Goal: Information Seeking & Learning: Learn about a topic

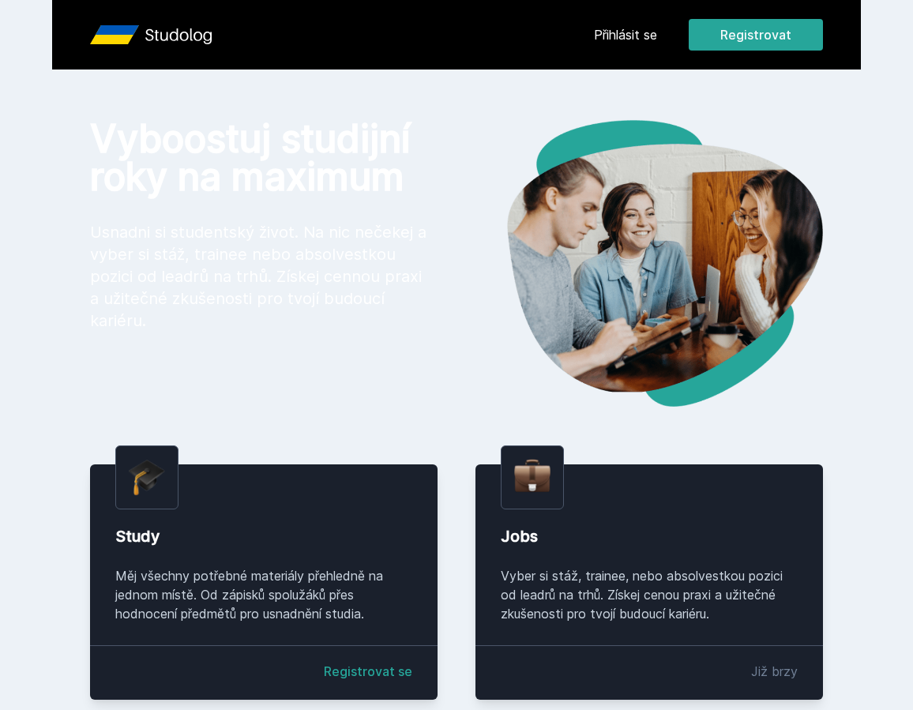
click at [609, 51] on header "Přihlásit se Registrovat" at bounding box center [456, 34] width 809 height 69
click at [621, 38] on link "Přihlásit se" at bounding box center [625, 34] width 63 height 19
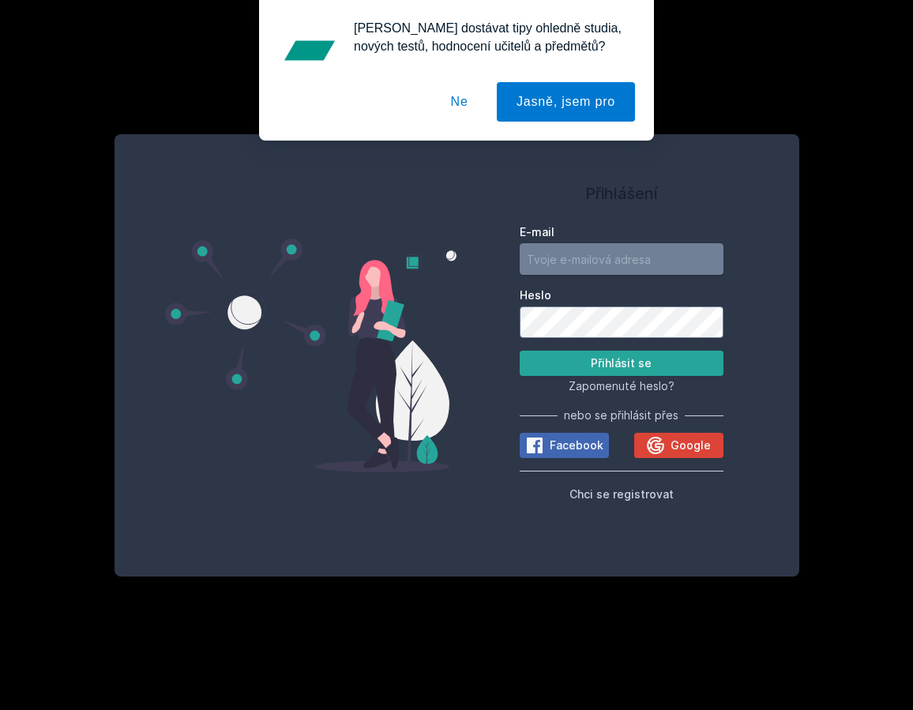
type input "[EMAIL_ADDRESS][DOMAIN_NAME]"
click at [572, 262] on input "[EMAIL_ADDRESS][DOMAIN_NAME]" at bounding box center [622, 259] width 204 height 32
click at [557, 366] on button "Přihlásit se" at bounding box center [622, 363] width 204 height 25
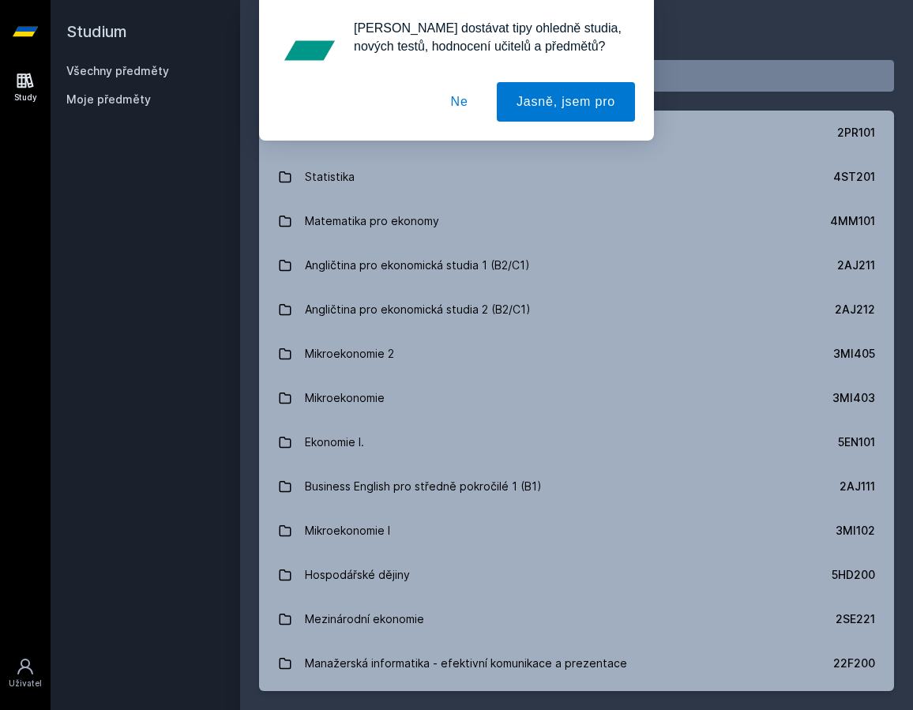
click at [464, 107] on button "Ne" at bounding box center [459, 101] width 57 height 39
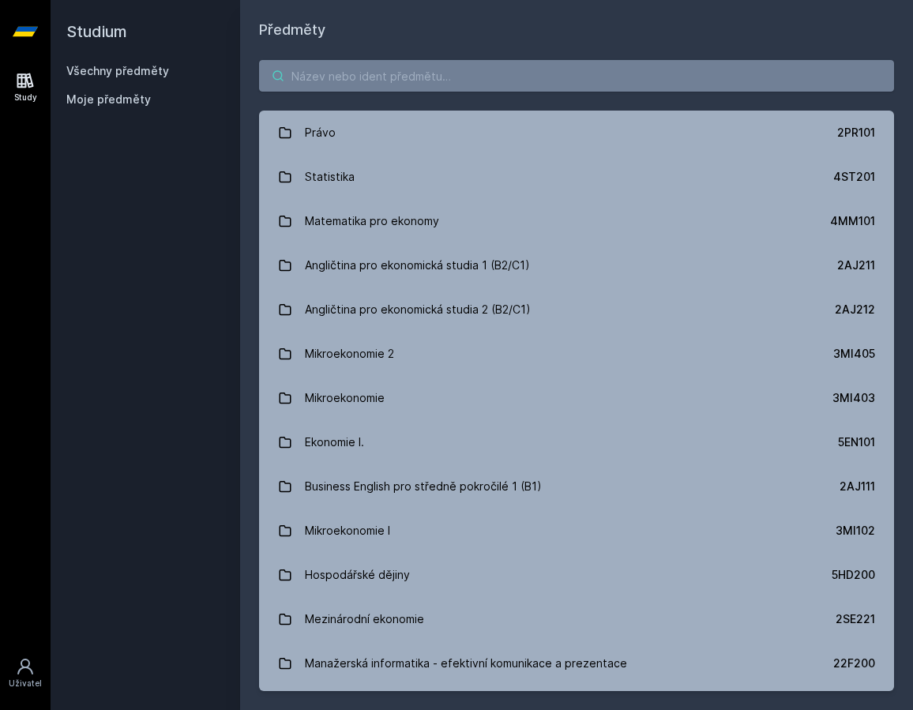
click at [377, 80] on input "search" at bounding box center [576, 76] width 635 height 32
type input "city"
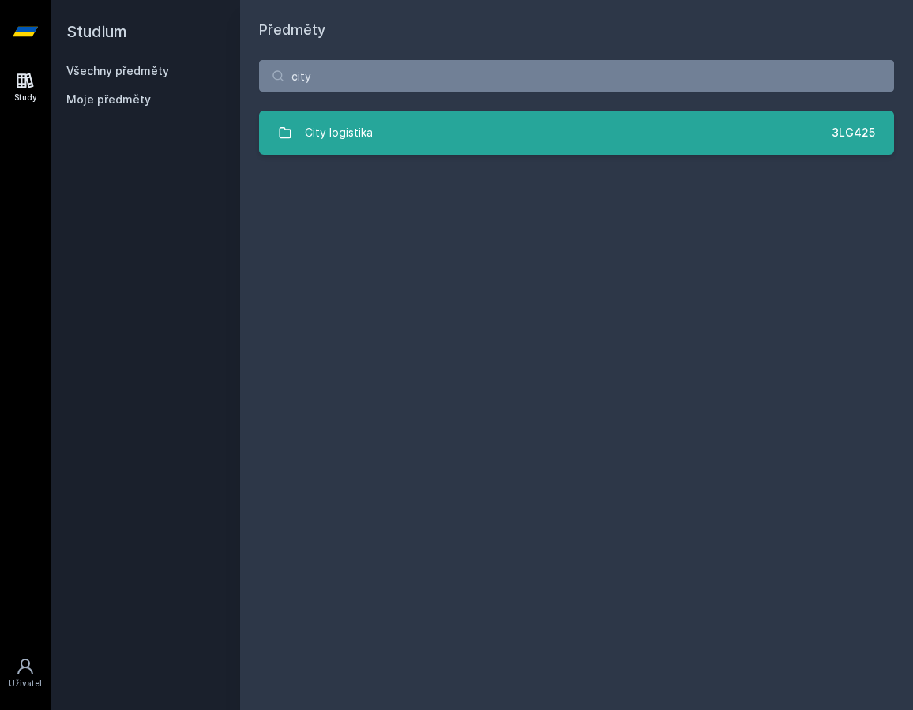
click at [379, 125] on link "City logistika 3LG425" at bounding box center [576, 133] width 635 height 44
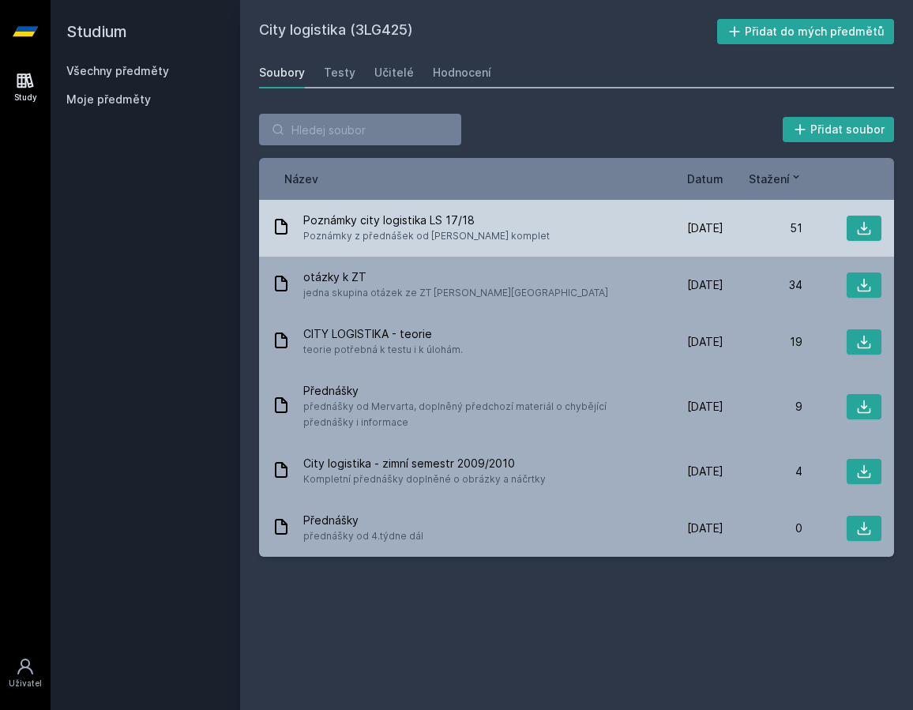
click at [530, 232] on div "Poznámky city logistika LS 17/18 Poznámky z přednášek od Mervarta komplet" at bounding box center [458, 228] width 373 height 32
click at [860, 226] on icon at bounding box center [864, 228] width 16 height 16
